Goal: Complete application form

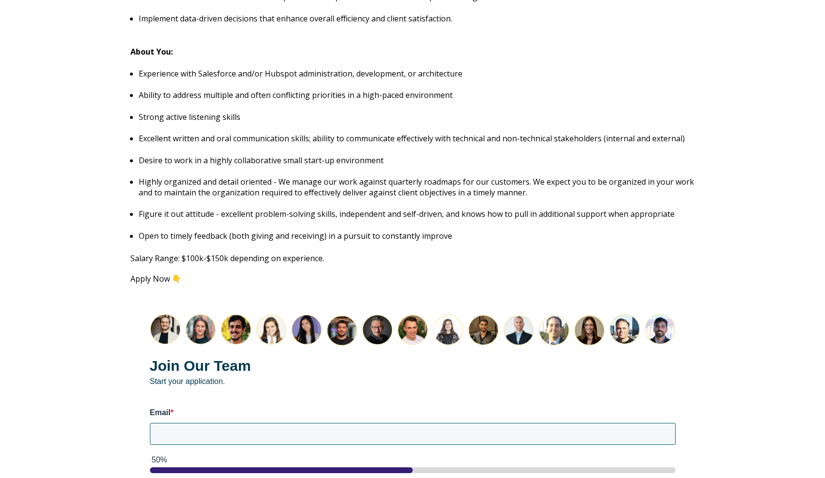
scroll to position [1333, 0]
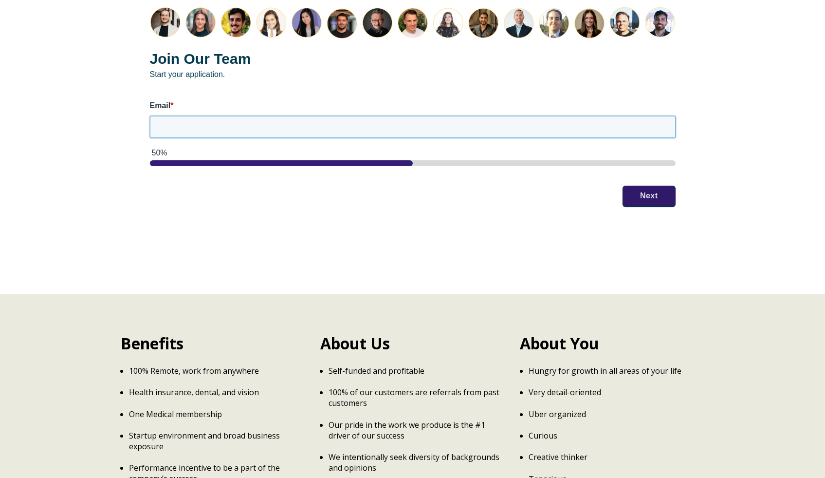
click at [287, 124] on input "Email *" at bounding box center [413, 126] width 526 height 21
type input "[EMAIL_ADDRESS][DOMAIN_NAME]"
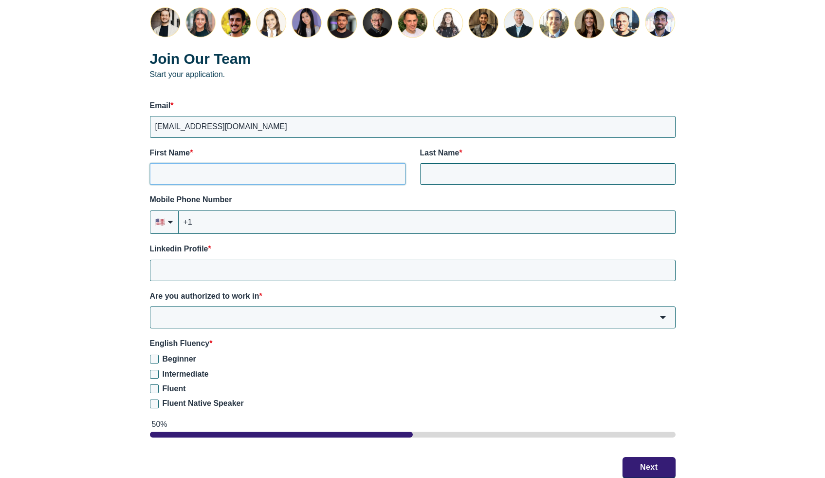
click at [295, 163] on input "First Name *" at bounding box center [278, 173] width 256 height 21
type input "[PERSON_NAME]"
type input "St. [PERSON_NAME]"
click at [296, 221] on input "+1" at bounding box center [427, 221] width 497 height 23
click at [297, 215] on input "+1" at bounding box center [427, 221] width 497 height 23
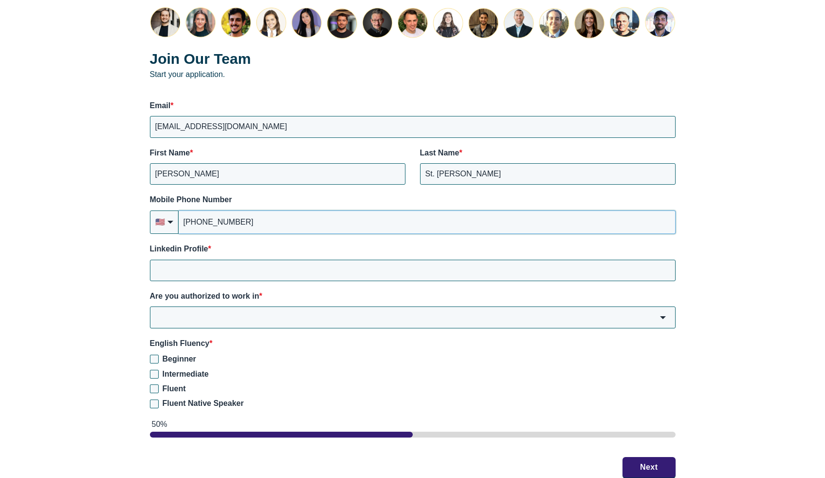
type input "[PHONE_NUMBER]"
click at [204, 267] on input "Linkedin Profile *" at bounding box center [413, 270] width 526 height 21
